Goal: Obtain resource: Download file/media

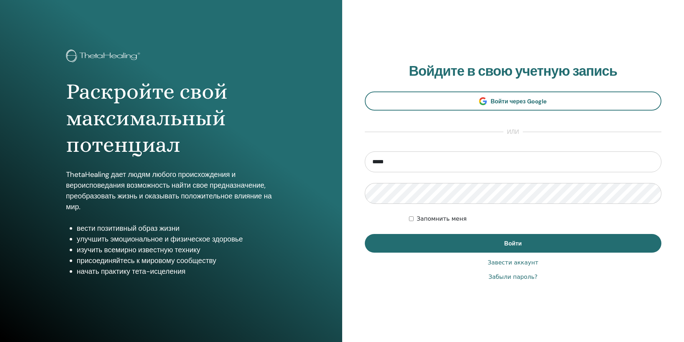
type input "**********"
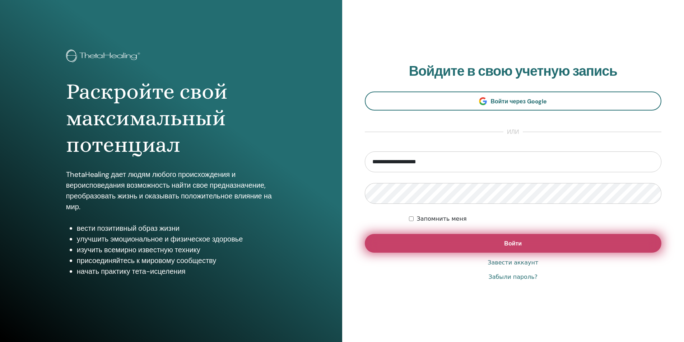
click at [492, 241] on button "Войти" at bounding box center [513, 243] width 297 height 19
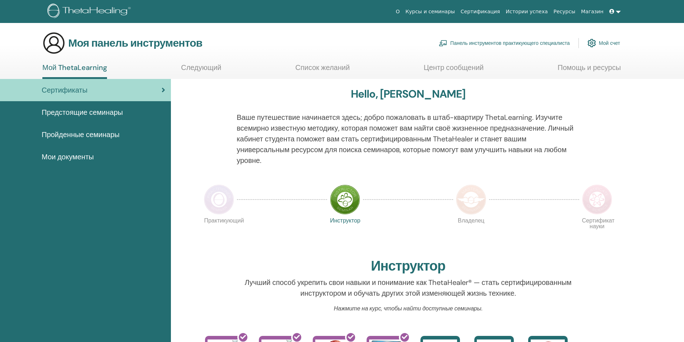
click at [67, 156] on font "Мои документы" at bounding box center [68, 156] width 52 height 9
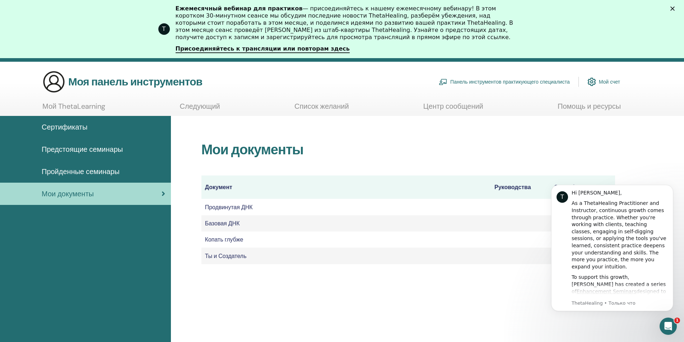
scroll to position [89, 0]
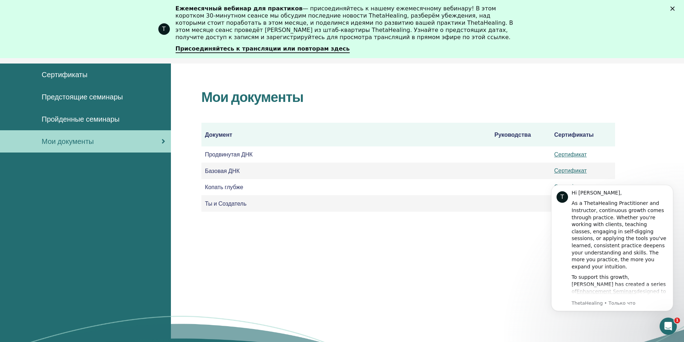
click at [501, 273] on div "Мои документы Документ Руководства Сертификаты Продвинутая ДНК Сертификат Базов…" at bounding box center [427, 226] width 513 height 324
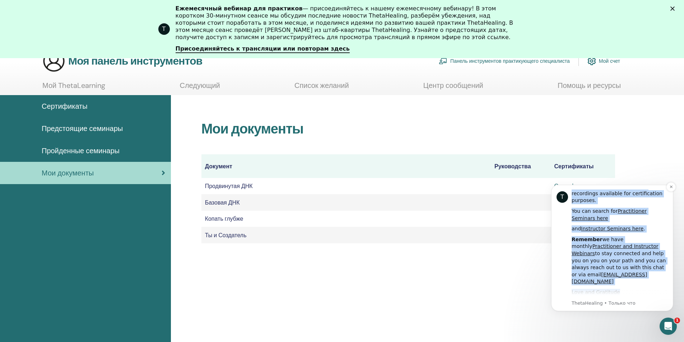
scroll to position [323, 0]
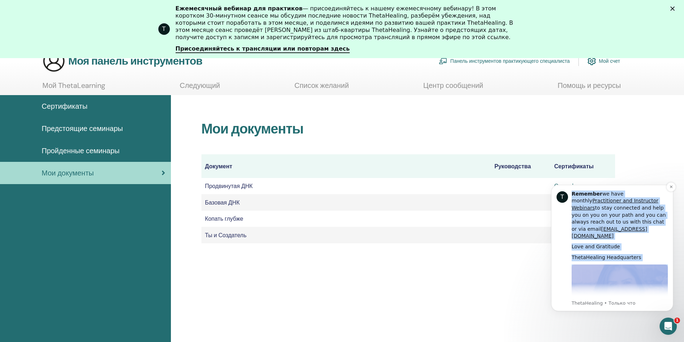
drag, startPoint x: 568, startPoint y: 205, endPoint x: 664, endPoint y: 292, distance: 129.3
click at [664, 292] on div "T Hi Лола, As a ThetaHealing Practitioner and Instructor, continuous growth com…" at bounding box center [611, 247] width 111 height 117
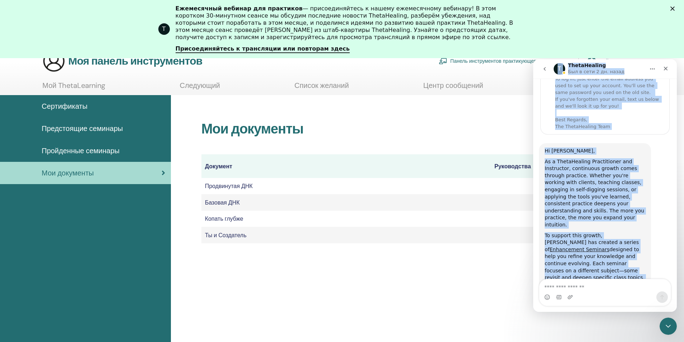
scroll to position [0, 0]
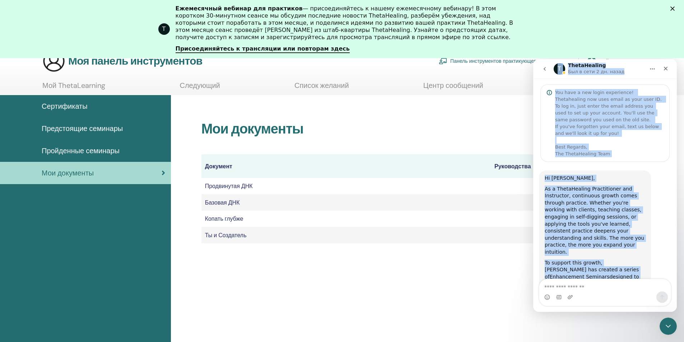
drag, startPoint x: 612, startPoint y: 153, endPoint x: 539, endPoint y: 47, distance: 128.9
click html "T ThetaHealing Был в сети 2 дн. назад You have a new login experience! Thetahea…"
copy div "T ThetaHealing Был в сети 2 дн. назад You have a new login experience! Thetahea…"
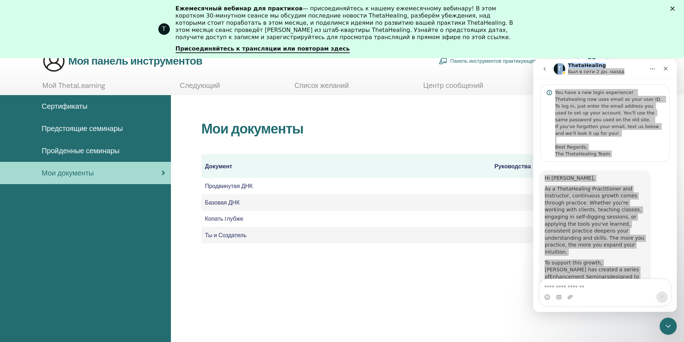
drag, startPoint x: 276, startPoint y: 266, endPoint x: 244, endPoint y: 215, distance: 59.8
click at [276, 266] on div "Мои документы Документ Руководства Сертификаты Продвинутая ДНК Сертификат Базов…" at bounding box center [427, 257] width 513 height 324
click at [449, 178] on td "Продвинутая ДНК" at bounding box center [345, 186] width 289 height 16
click at [509, 187] on td at bounding box center [521, 186] width 60 height 16
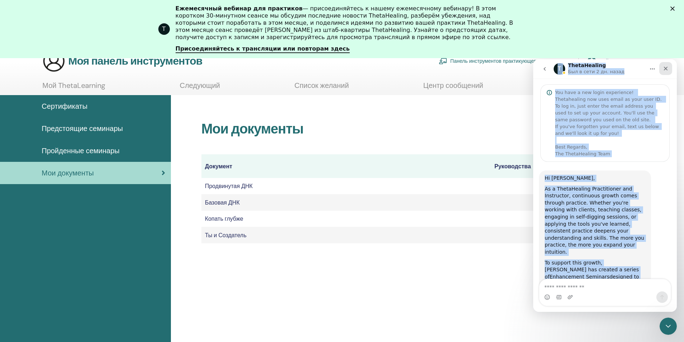
click at [666, 68] on icon "Закрыть" at bounding box center [666, 69] width 4 height 4
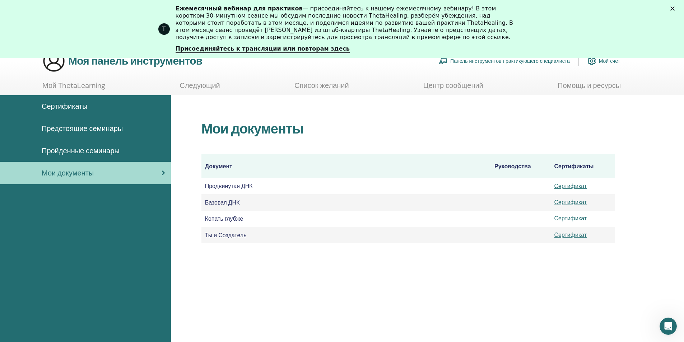
scroll to position [427, 0]
drag, startPoint x: 571, startPoint y: 187, endPoint x: 567, endPoint y: 187, distance: 4.0
click at [567, 187] on font "Сертификат" at bounding box center [570, 186] width 33 height 8
click at [578, 201] on font "Сертификат" at bounding box center [570, 202] width 33 height 8
click at [579, 219] on font "Сертификат" at bounding box center [570, 219] width 33 height 8
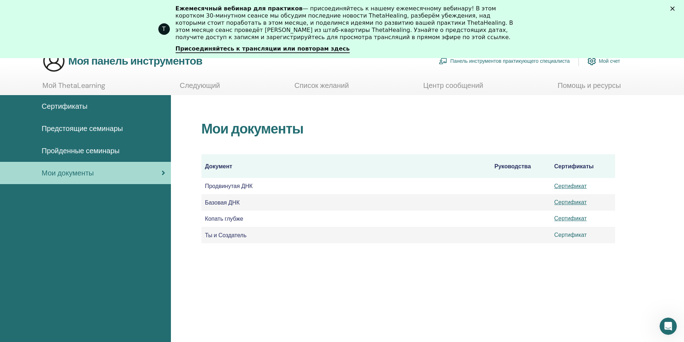
click at [569, 237] on font "Сертификат" at bounding box center [570, 235] width 33 height 8
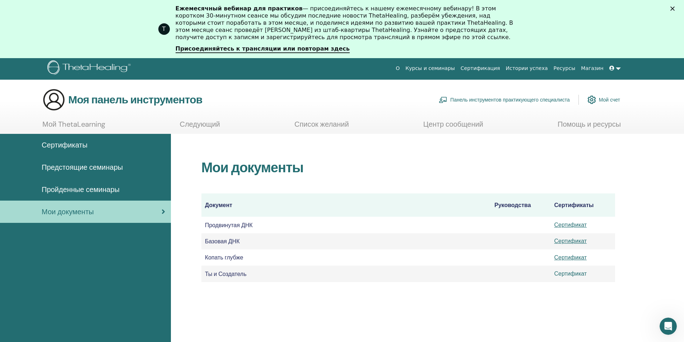
scroll to position [0, 0]
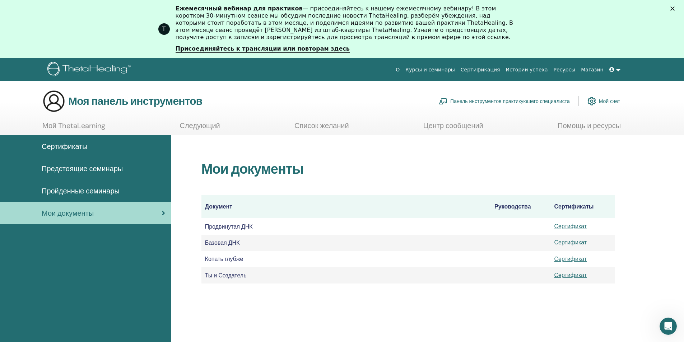
click at [111, 192] on font "Пройденные семинары" at bounding box center [81, 190] width 78 height 9
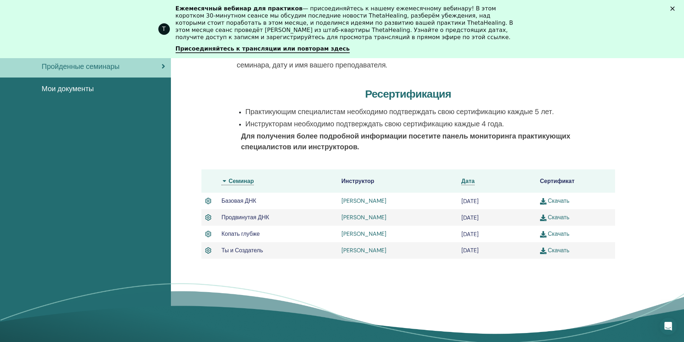
scroll to position [163, 0]
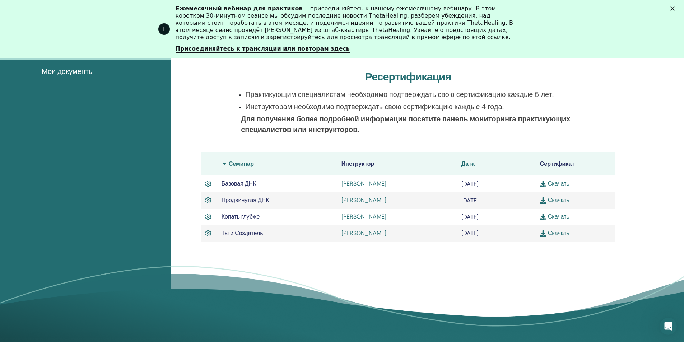
click at [558, 182] on font "Скачать" at bounding box center [559, 184] width 22 height 8
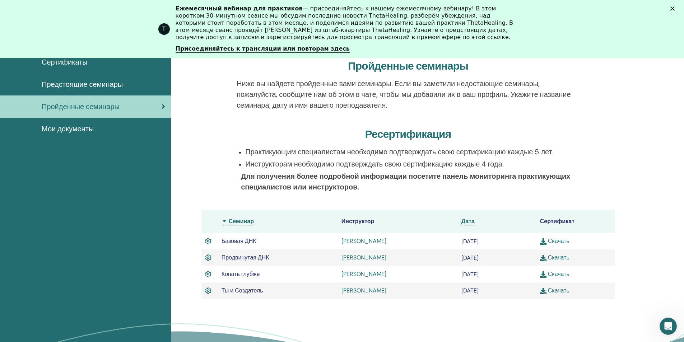
scroll to position [0, 0]
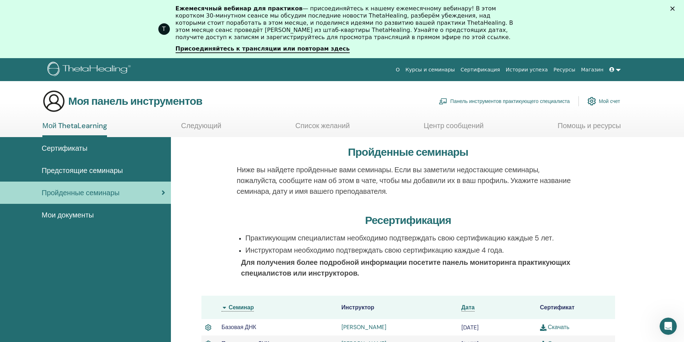
click at [619, 69] on link at bounding box center [614, 69] width 17 height 13
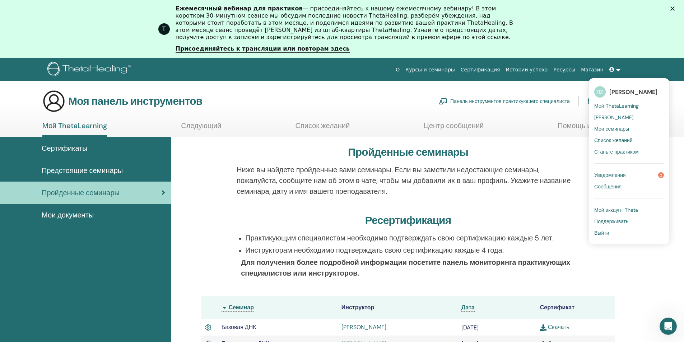
click at [613, 229] on link "Выйти" at bounding box center [629, 232] width 70 height 11
click at [609, 235] on font "Выйти" at bounding box center [601, 233] width 15 height 6
